Goal: Task Accomplishment & Management: Manage account settings

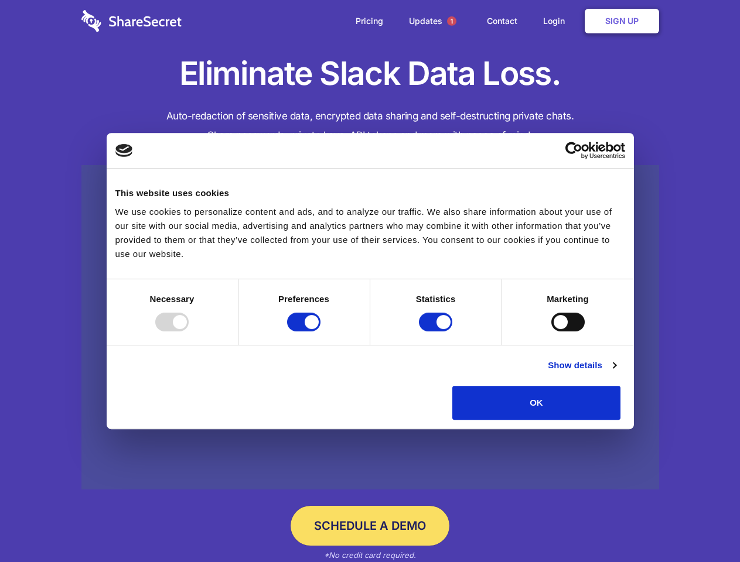
click at [189, 332] on div at bounding box center [171, 322] width 33 height 19
click at [320, 332] on input "Preferences" at bounding box center [303, 322] width 33 height 19
checkbox input "false"
click at [437, 332] on input "Statistics" at bounding box center [435, 322] width 33 height 19
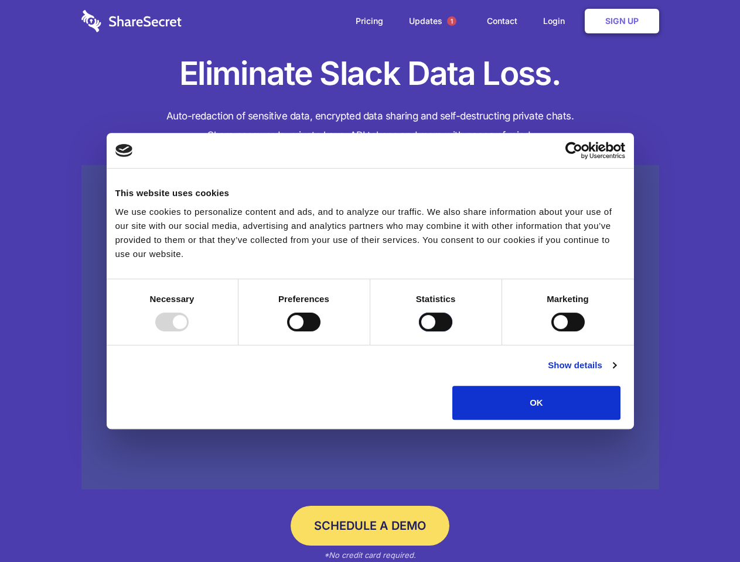
checkbox input "false"
click at [551, 332] on input "Marketing" at bounding box center [567, 322] width 33 height 19
checkbox input "true"
click at [616, 373] on link "Show details" at bounding box center [582, 366] width 68 height 14
